Goal: Information Seeking & Learning: Learn about a topic

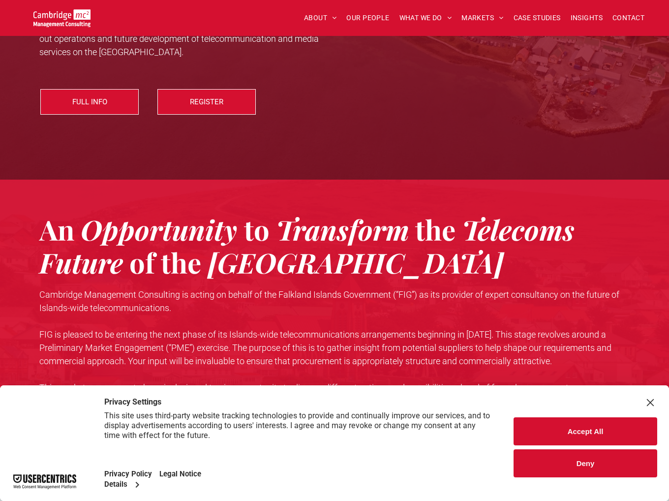
scroll to position [295, 0]
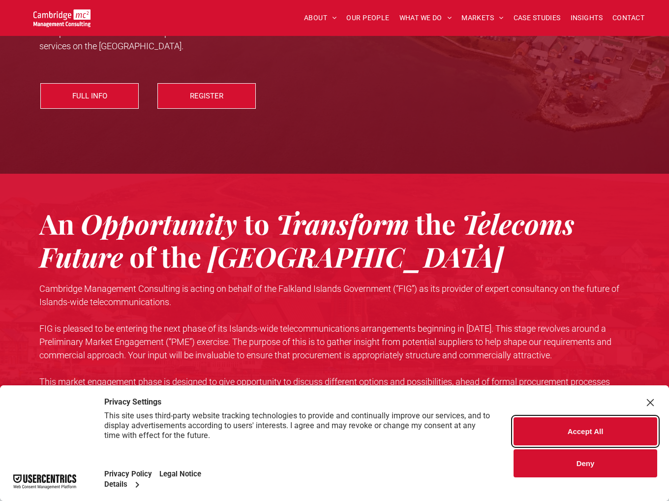
click at [611, 427] on button "Accept All" at bounding box center [585, 431] width 144 height 28
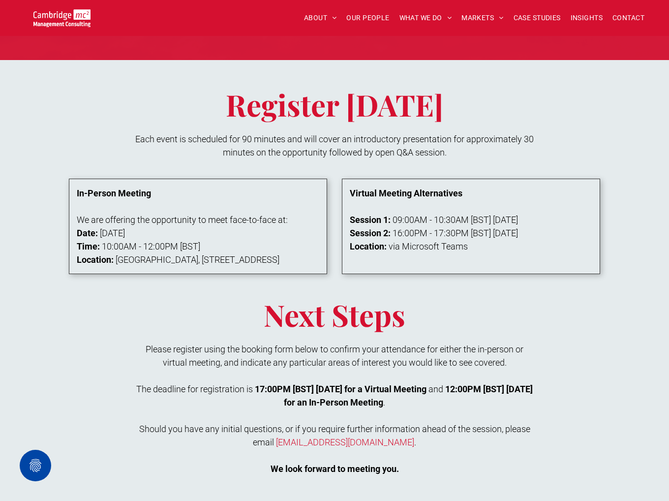
scroll to position [688, 0]
